Goal: Information Seeking & Learning: Learn about a topic

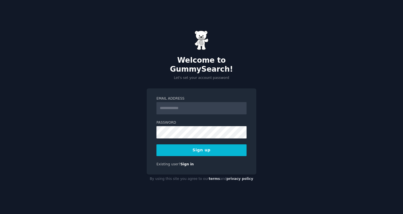
click at [191, 105] on input "Email Address" at bounding box center [202, 108] width 90 height 12
type input "**********"
click at [174, 146] on button "Sign up" at bounding box center [202, 151] width 90 height 12
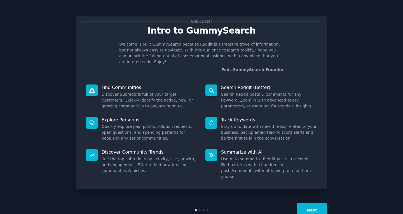
click at [317, 198] on div "Next" at bounding box center [201, 211] width 251 height 26
click at [312, 204] on button "Next" at bounding box center [312, 211] width 30 height 14
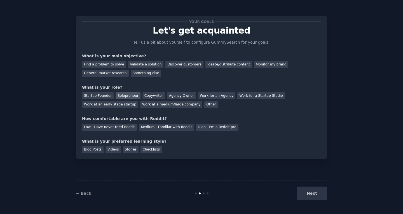
click at [121, 97] on div "Solopreneur" at bounding box center [128, 95] width 25 height 7
click at [147, 127] on div "Medium - Familiar with Reddit" at bounding box center [166, 127] width 55 height 7
click at [88, 149] on div "Blog Posts" at bounding box center [93, 150] width 22 height 7
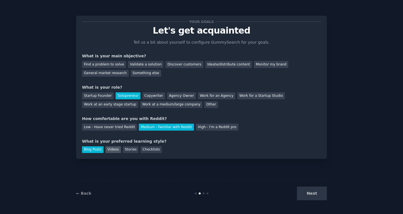
click at [108, 152] on div "Videos" at bounding box center [113, 150] width 15 height 7
click at [166, 64] on div "Discover customers" at bounding box center [185, 64] width 38 height 7
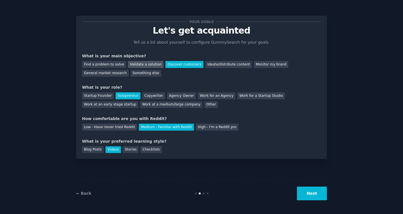
click at [149, 64] on div "Validate a solution" at bounding box center [146, 64] width 36 height 7
click at [183, 65] on div "Discover customers" at bounding box center [185, 64] width 38 height 7
click at [143, 63] on div "Validate a solution" at bounding box center [146, 64] width 36 height 7
click at [129, 70] on div "General market research" at bounding box center [105, 73] width 47 height 7
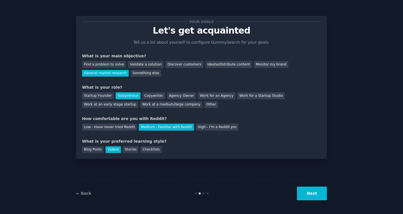
click at [318, 194] on button "Next" at bounding box center [312, 194] width 30 height 14
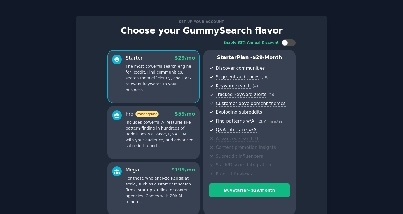
click at [172, 126] on p "Includes powerful AI features like pattern-finding in hundreds of Reddit posts …" at bounding box center [160, 134] width 69 height 29
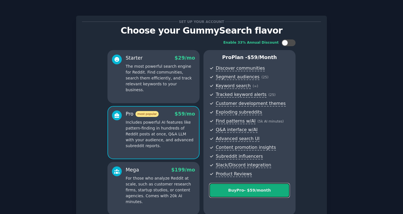
click at [249, 192] on div "Buy Pro - $ 59 /month" at bounding box center [250, 191] width 80 height 6
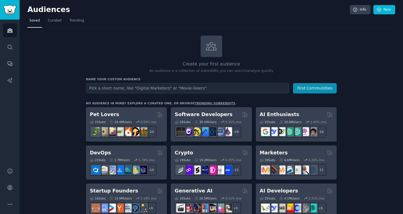
click at [175, 89] on input "text" at bounding box center [187, 88] width 203 height 10
type input "e"
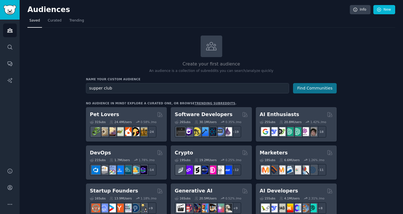
type input "supper club"
click at [303, 88] on button "Find Communities" at bounding box center [315, 88] width 44 height 10
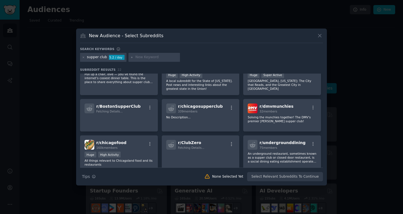
scroll to position [20, 0]
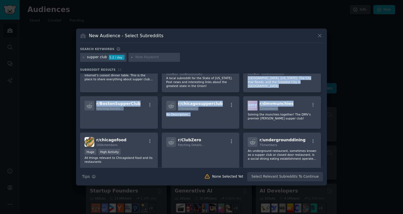
drag, startPoint x: 324, startPoint y: 95, endPoint x: 324, endPoint y: 74, distance: 20.7
click at [324, 74] on div "New Audience - Select Subreddits Search keywords supper club 5.2 / day Subreddi…" at bounding box center [201, 107] width 251 height 157
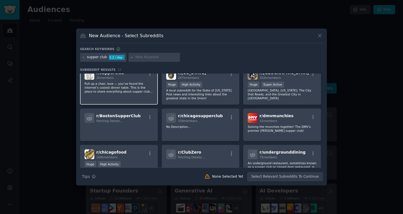
click at [86, 81] on div "r/ supperclub 2k members Pull up a chair, love — you’ve found the internet’s co…" at bounding box center [119, 86] width 78 height 40
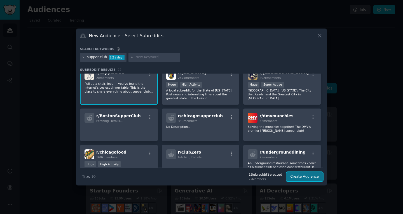
click at [299, 177] on button "Create Audience" at bounding box center [305, 177] width 37 height 10
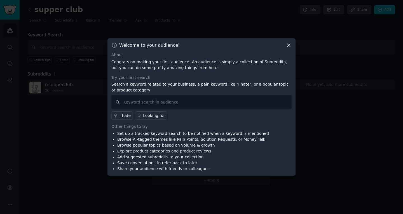
click at [151, 116] on div "Looking for" at bounding box center [154, 116] width 22 height 6
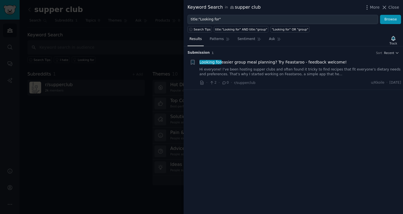
click at [263, 70] on link "Hi everyone! I’ve been hosting supper clubs and often found it tricky to find r…" at bounding box center [301, 72] width 202 height 10
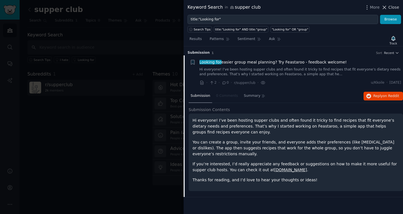
click at [393, 9] on span "Close" at bounding box center [394, 7] width 11 height 6
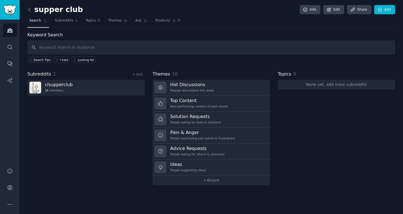
click at [29, 9] on icon at bounding box center [30, 9] width 2 height 3
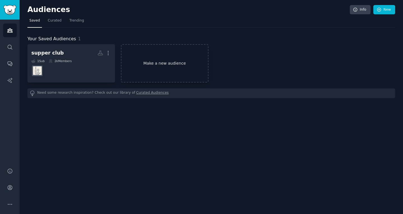
click at [161, 68] on link "Make a new audience" at bounding box center [165, 63] width 88 height 38
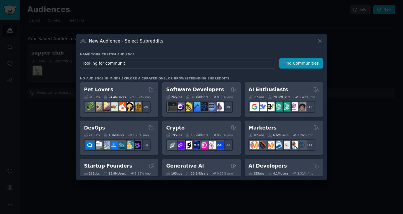
type input "looking for community"
click button "Find Communities" at bounding box center [302, 63] width 44 height 10
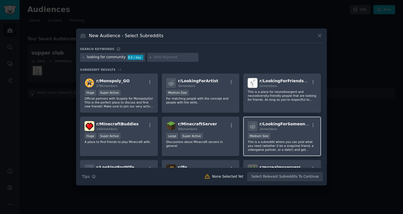
click at [281, 137] on div "Medium Size" at bounding box center [282, 136] width 69 height 7
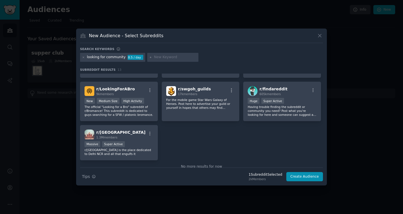
scroll to position [118, 0]
click at [301, 178] on button "Create Audience" at bounding box center [305, 177] width 37 height 10
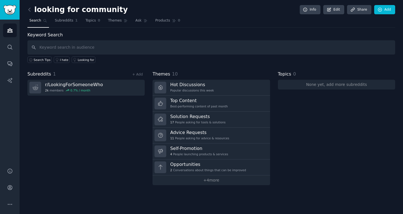
click at [74, 134] on div "Subreddits 1 + Add r/ LookingForSomeoneWho 2k members 0.7 % / month" at bounding box center [85, 128] width 117 height 115
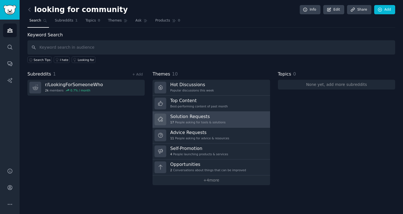
click at [195, 124] on div "17 People asking for tools & solutions" at bounding box center [197, 122] width 55 height 4
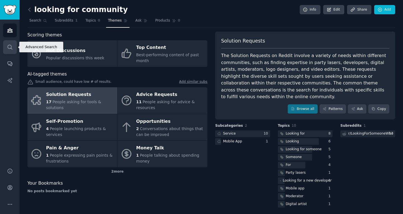
click at [8, 46] on icon "Sidebar" at bounding box center [10, 47] width 4 height 4
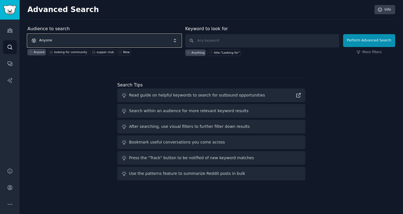
click at [73, 36] on span "Anyone" at bounding box center [104, 40] width 154 height 13
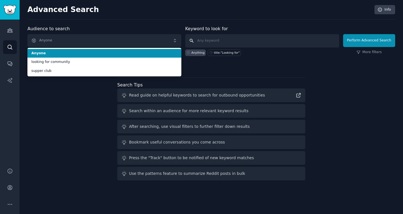
click at [223, 47] on input "text" at bounding box center [262, 40] width 154 height 13
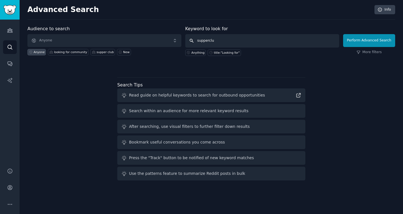
type input "supperclub"
click button "Perform Advanced Search" at bounding box center [370, 40] width 52 height 13
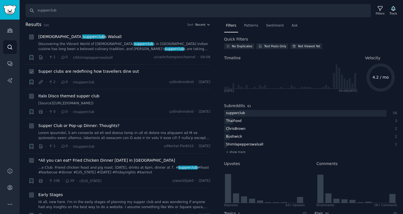
drag, startPoint x: 104, startPoint y: 71, endPoint x: 97, endPoint y: 71, distance: 7.1
click at [97, 71] on span "Supper clubs are redefining how travellers dine out" at bounding box center [88, 72] width 101 height 6
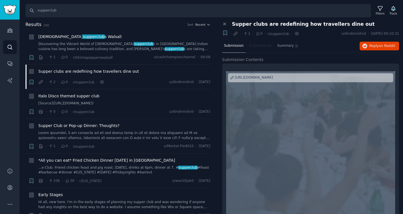
drag, startPoint x: 402, startPoint y: 52, endPoint x: 403, endPoint y: 92, distance: 39.3
click at [403, 92] on div "Close panel Supper clubs are redefining how travellers dine out + · · 2 · 0 · r…" at bounding box center [311, 117] width 185 height 193
click at [273, 78] on div "https://roadbook.com/travel/supper-clubs-dining-culture-trend/?utm_campaign=fee…" at bounding box center [254, 77] width 38 height 5
click at [108, 135] on link at bounding box center [124, 136] width 172 height 10
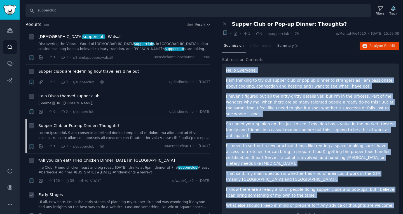
click at [137, 204] on link "Hi all, new here. I'm in the early stages of planning my supper club and was wo…" at bounding box center [124, 205] width 172 height 10
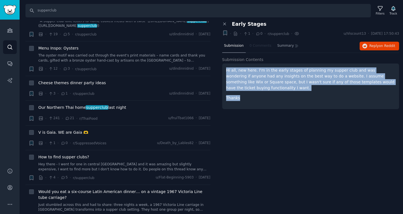
scroll to position [729, 0]
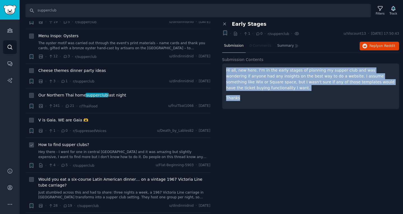
click at [101, 153] on link "Hey there - I went for one in central London and it was amazing but slightly ex…" at bounding box center [124, 155] width 172 height 10
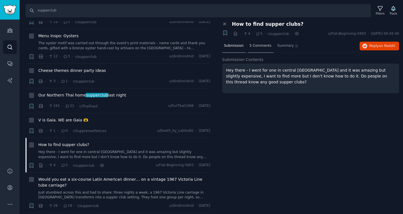
click at [257, 47] on span "5 Comments" at bounding box center [261, 45] width 22 height 5
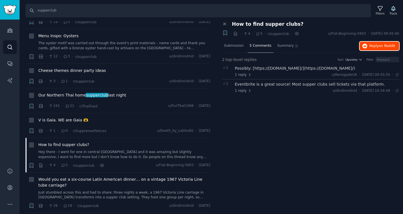
click at [384, 50] on button "Reply on Reddit" at bounding box center [380, 46] width 40 height 9
click at [10, 6] on img "Sidebar" at bounding box center [9, 10] width 13 height 10
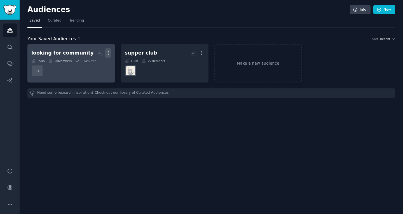
click at [108, 55] on icon "button" at bounding box center [108, 53] width 6 height 6
click at [91, 68] on div "Delete" at bounding box center [89, 65] width 27 height 12
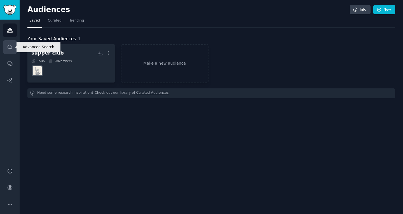
click at [11, 50] on link "Search" at bounding box center [10, 47] width 14 height 14
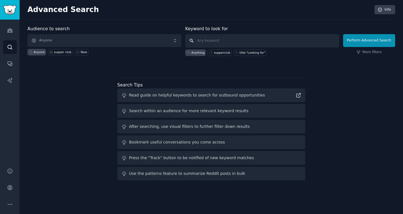
click at [231, 40] on input "text" at bounding box center [262, 40] width 154 height 13
type input "ip docket"
click button "Perform Advanced Search" at bounding box center [370, 40] width 52 height 13
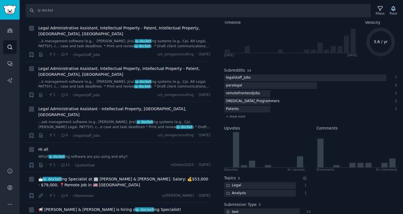
scroll to position [292, 0]
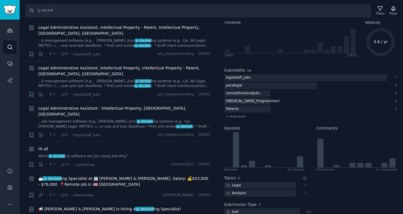
click at [102, 154] on link "Which ip docket ing software are you using and why?" at bounding box center [124, 156] width 172 height 5
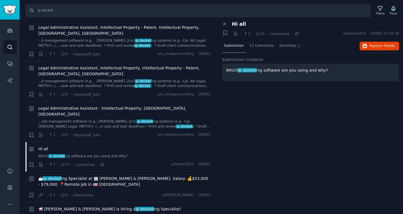
click at [41, 146] on span "Hi all" at bounding box center [43, 149] width 10 height 6
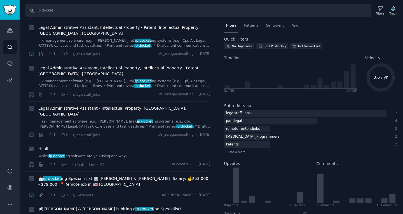
click at [40, 146] on span "Hi all" at bounding box center [43, 149] width 10 height 6
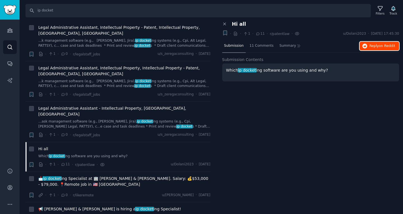
click at [379, 44] on span "Reply on Reddit" at bounding box center [383, 46] width 26 height 5
